Goal: Task Accomplishment & Management: Manage account settings

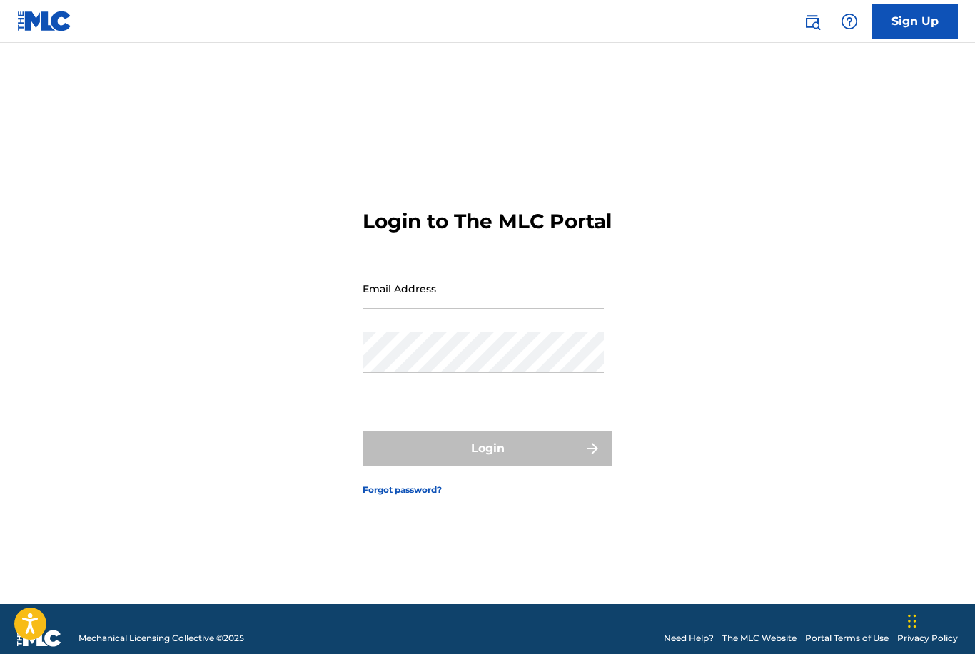
click at [499, 309] on input "Email Address" at bounding box center [482, 288] width 241 height 41
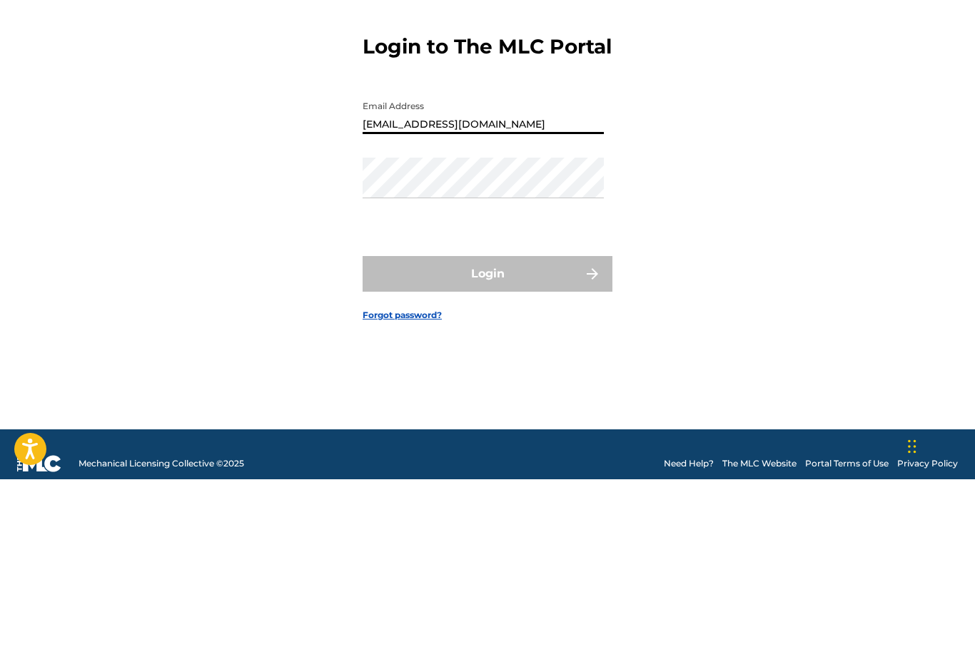
type input "[EMAIL_ADDRESS][DOMAIN_NAME]"
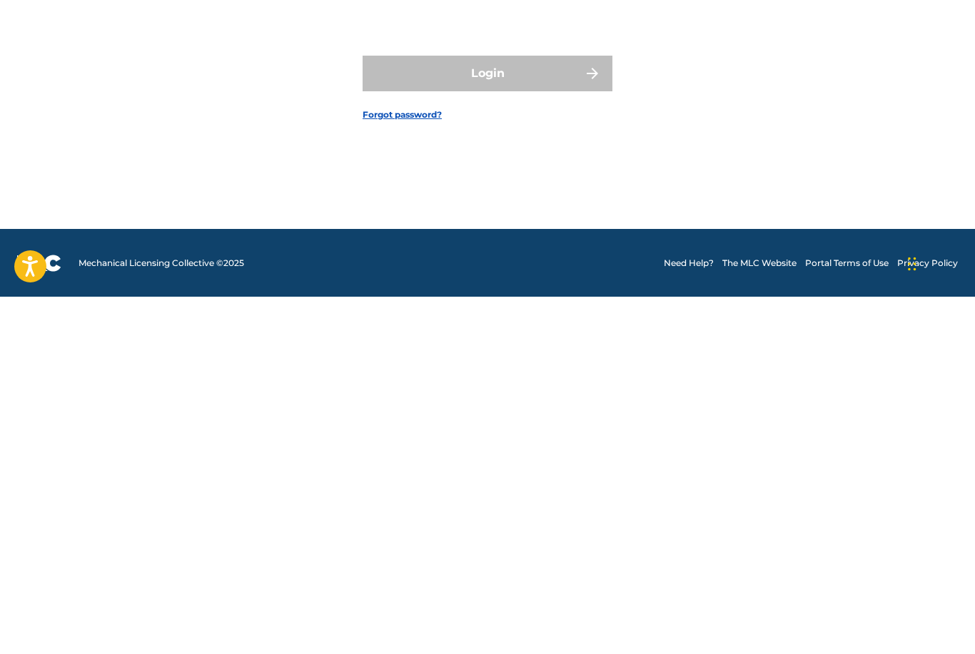
scroll to position [59, 0]
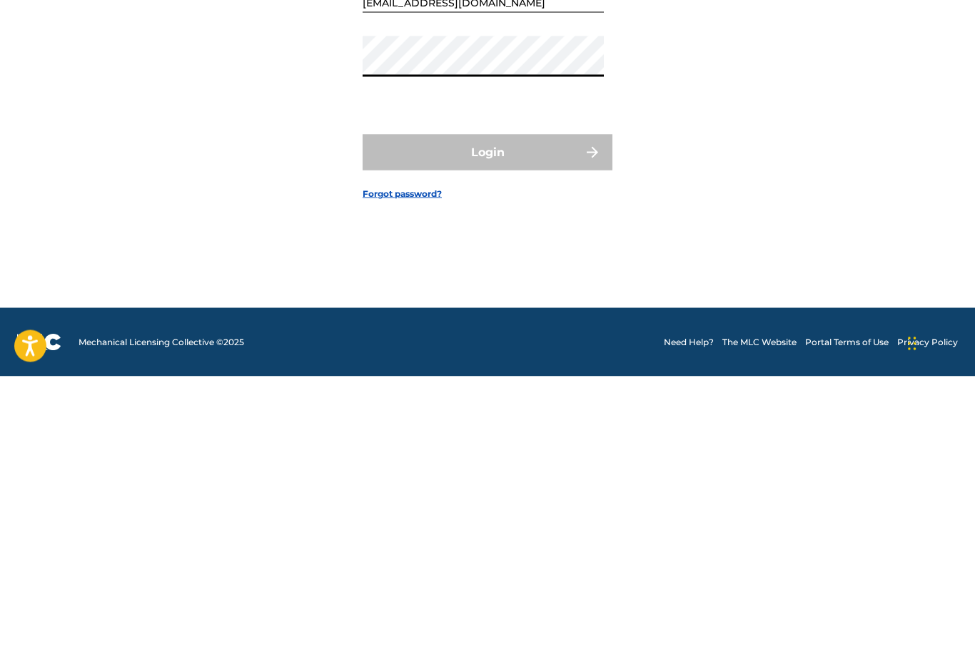
click at [411, 465] on link "Forgot password?" at bounding box center [401, 471] width 79 height 13
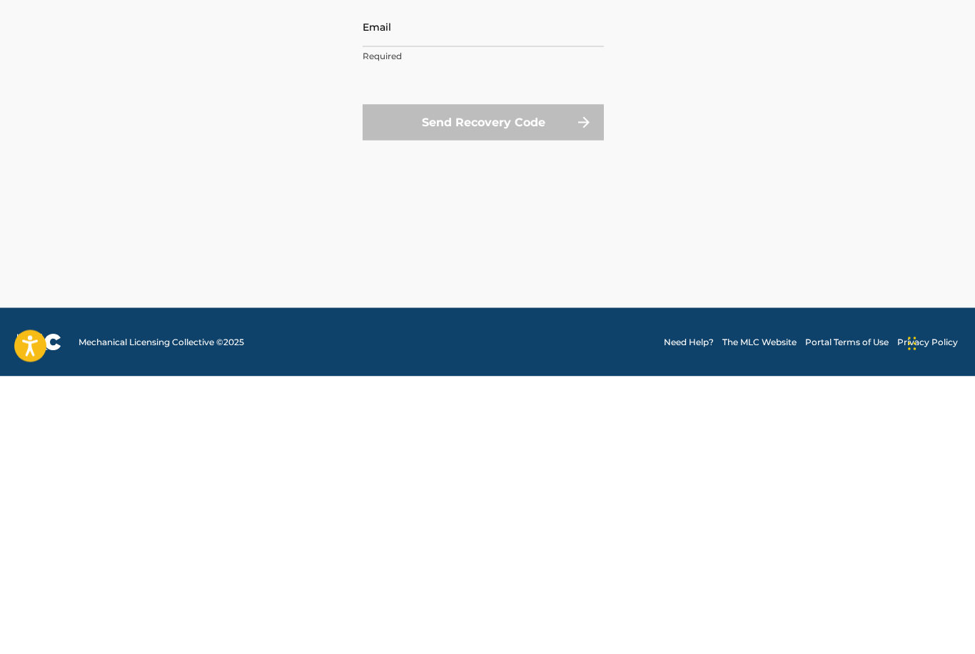
scroll to position [64, 0]
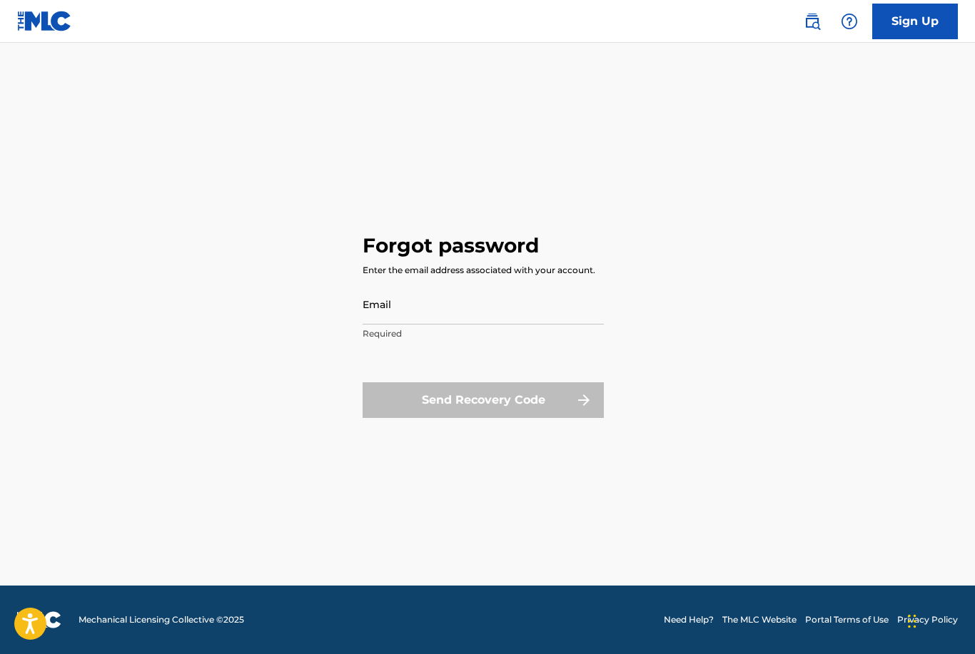
click at [444, 297] on input "Email" at bounding box center [482, 304] width 241 height 41
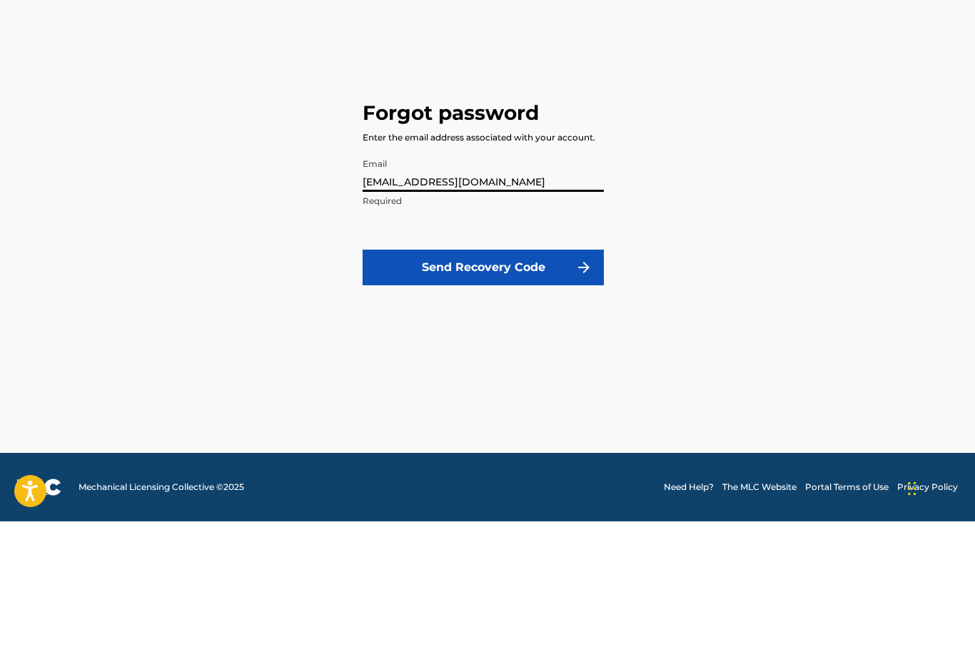
type input "[EMAIL_ADDRESS][DOMAIN_NAME]"
click at [568, 382] on button "Send Recovery Code" at bounding box center [482, 400] width 241 height 36
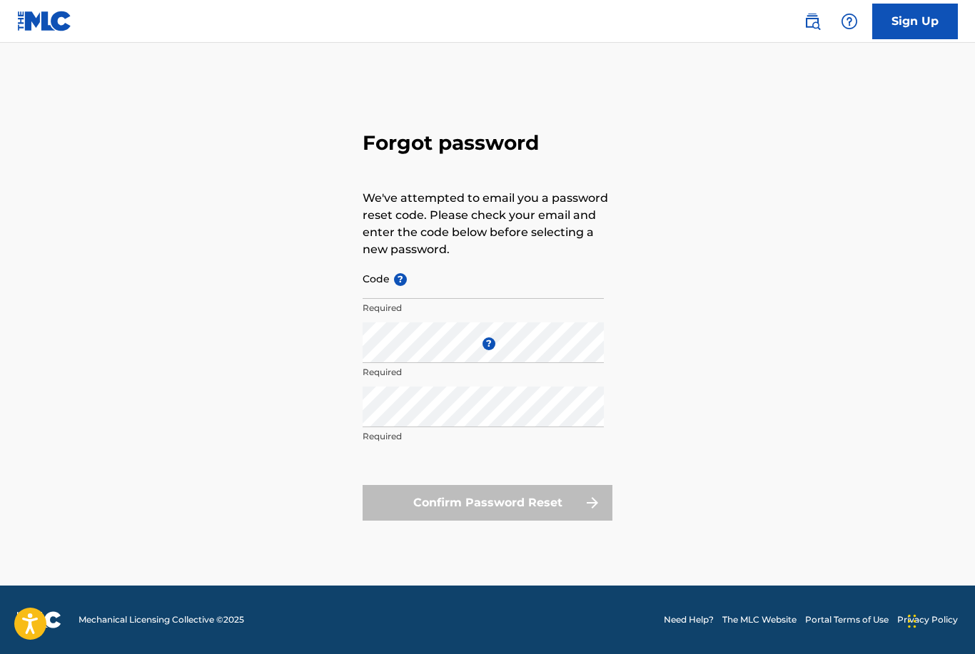
click at [360, 10] on nav "Sign Up" at bounding box center [487, 21] width 975 height 43
click at [400, 265] on input "Code ?" at bounding box center [482, 278] width 241 height 41
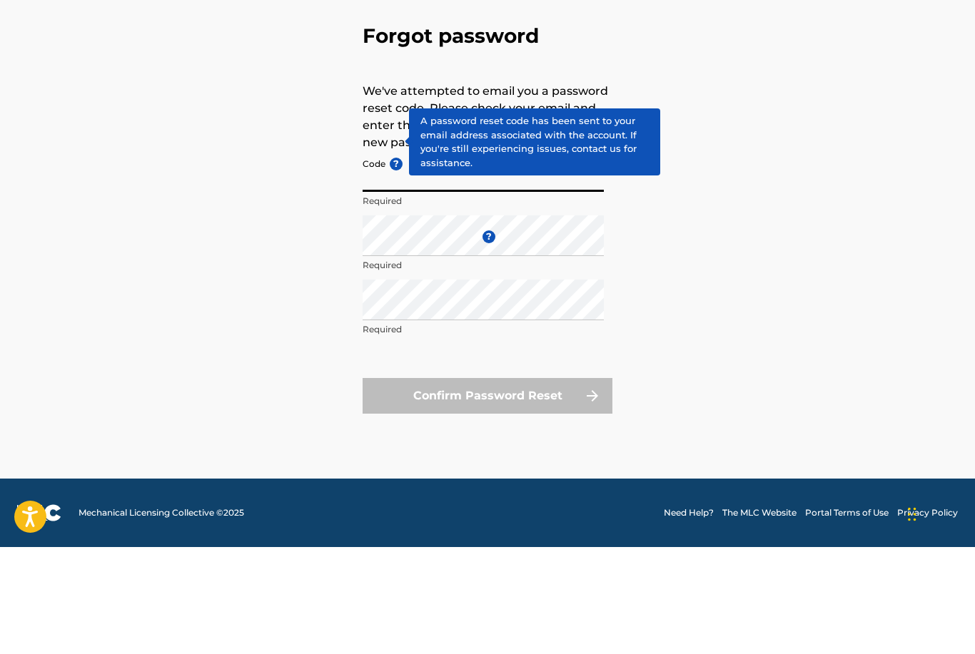
click at [402, 265] on span "?" at bounding box center [396, 271] width 13 height 13
click at [402, 258] on input "Code ?" at bounding box center [482, 278] width 241 height 41
click at [884, 195] on div "Forgot password We've attempted to email you a password reset code. Please chec…" at bounding box center [487, 323] width 975 height 526
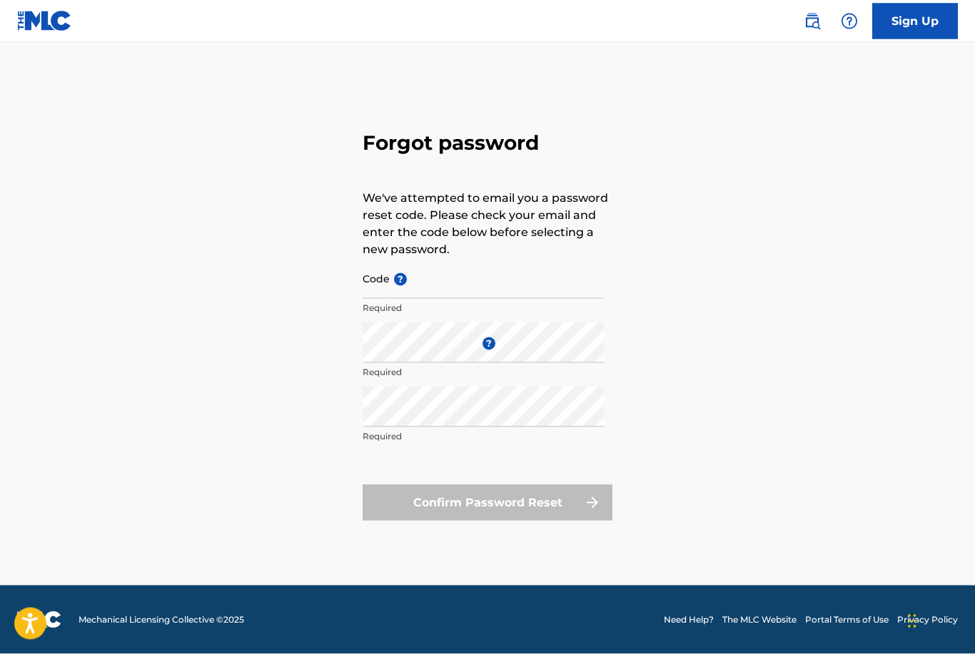
scroll to position [0, 0]
